Goal: Find specific page/section: Find specific page/section

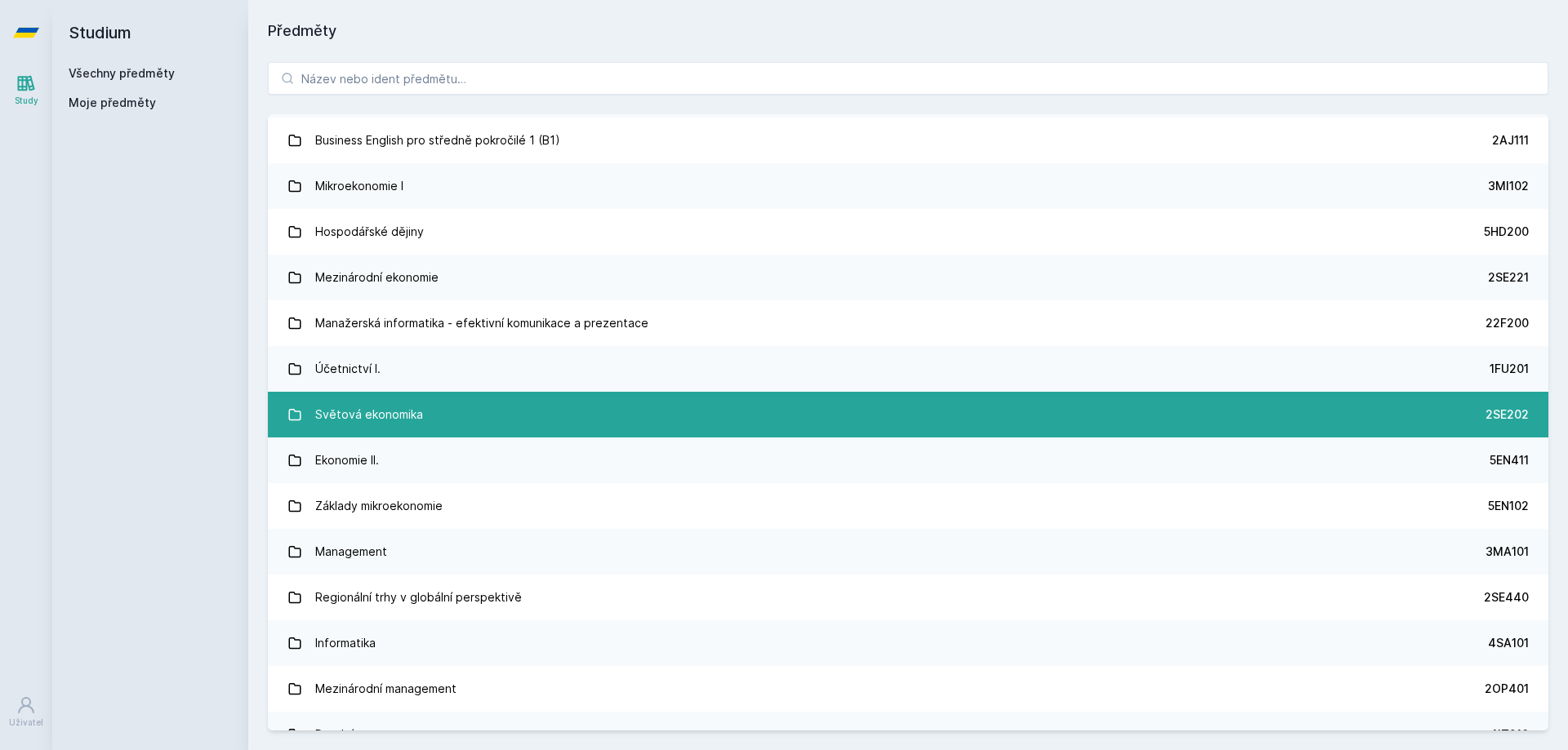
scroll to position [408, 0]
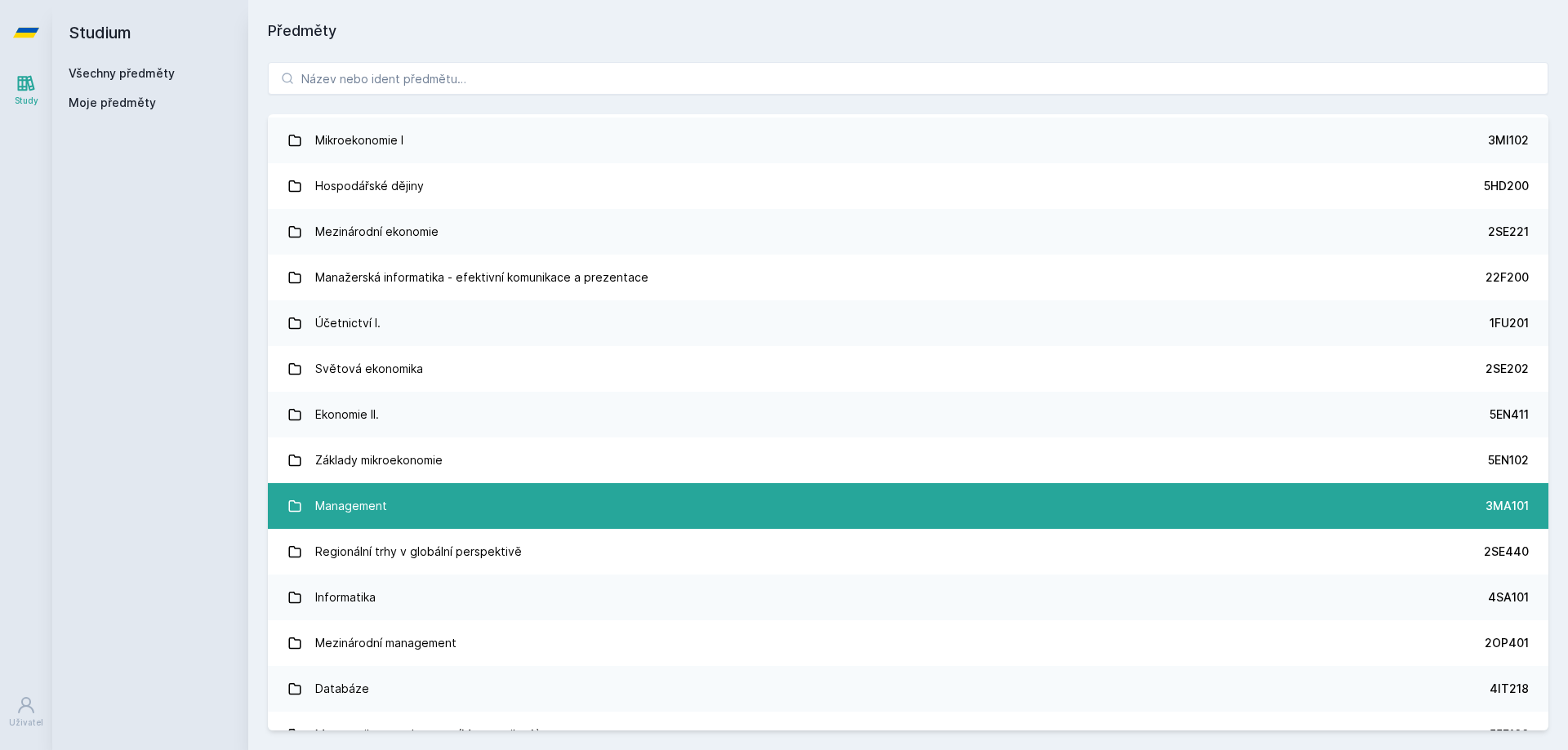
click at [371, 505] on div "Management" at bounding box center [351, 506] width 71 height 33
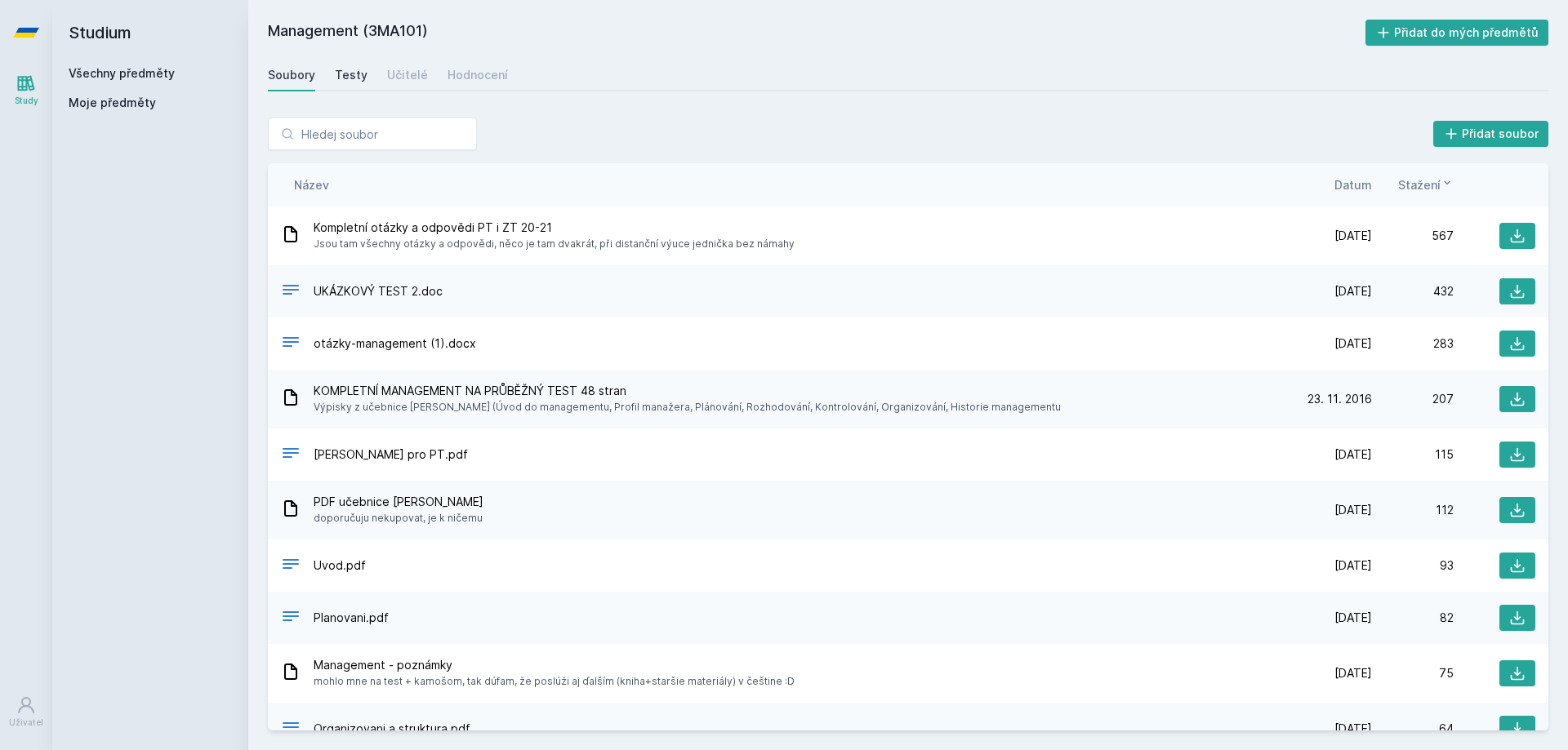
click at [356, 82] on div "Testy" at bounding box center [350, 74] width 33 height 16
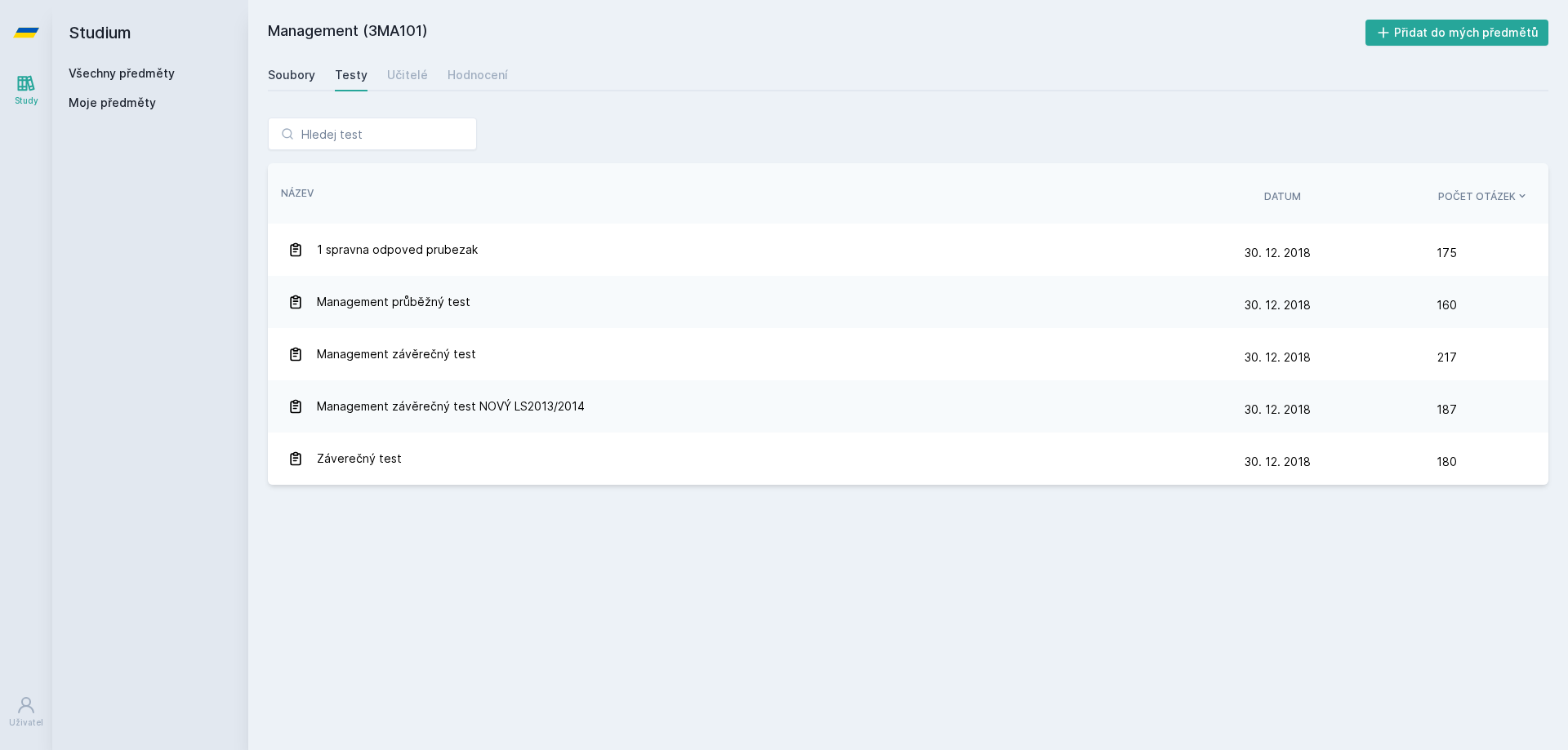
click at [291, 72] on div "Soubory" at bounding box center [292, 74] width 48 height 16
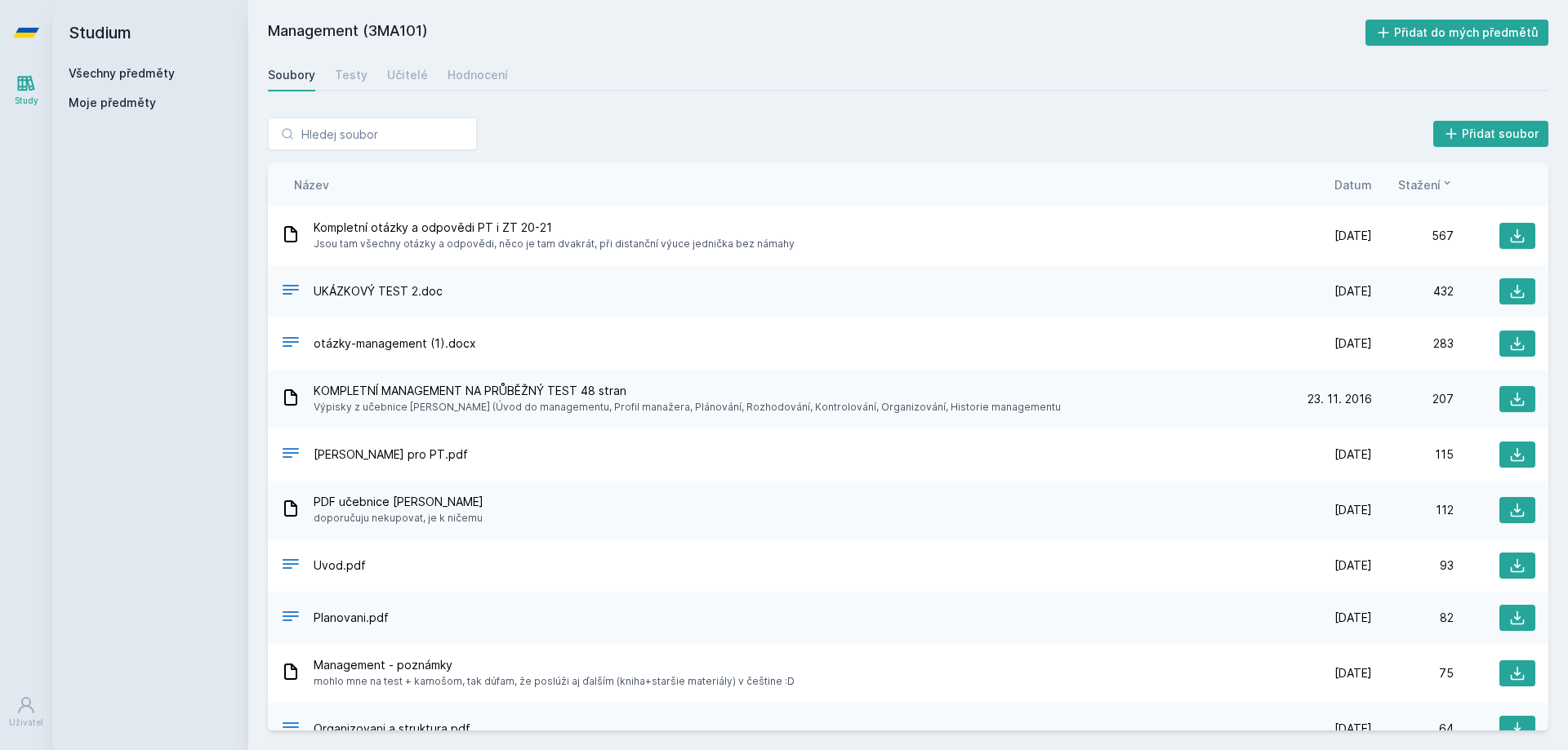
click at [1407, 186] on span "Stažení" at bounding box center [1419, 185] width 43 height 17
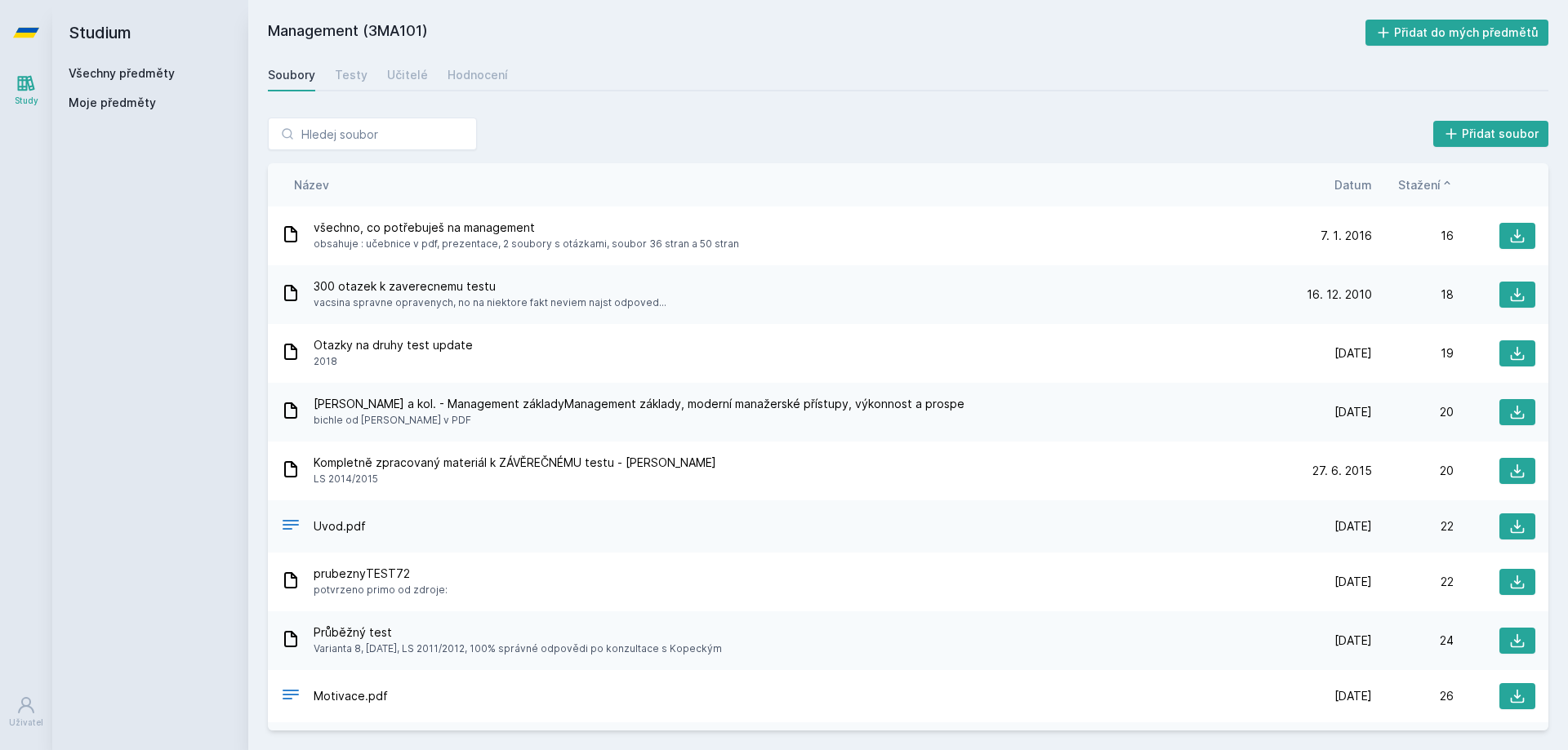
click at [1418, 187] on span "Stažení" at bounding box center [1419, 185] width 43 height 17
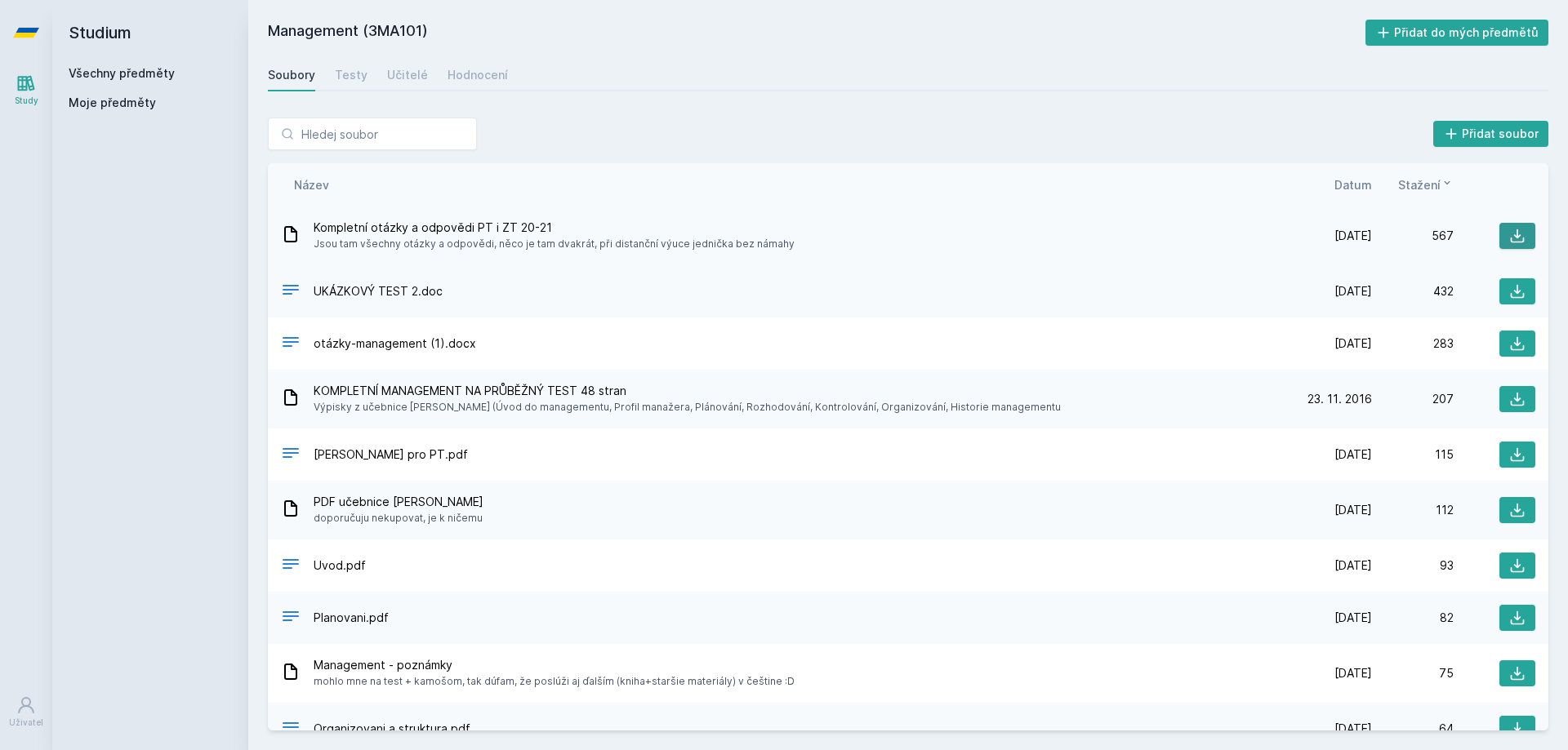
click at [1512, 236] on icon at bounding box center [1517, 236] width 16 height 16
